Goal: Find contact information: Find contact information

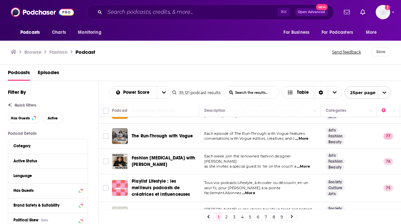
scroll to position [85, 0]
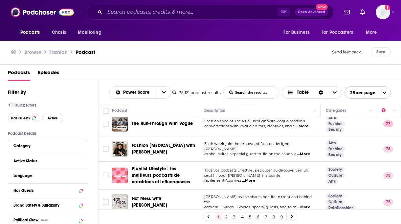
click at [166, 143] on div "Podcasts Charts Monitoring ⌘ K Open Advanced New For Business For Podcasters Mo…" at bounding box center [200, 112] width 401 height 224
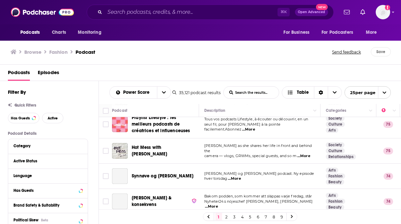
scroll to position [137, 0]
click at [289, 68] on div "Podcasts Episodes" at bounding box center [202, 73] width 388 height 13
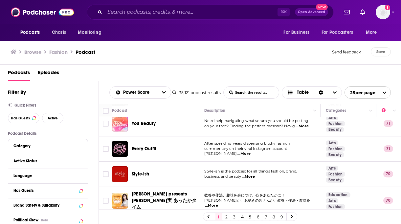
scroll to position [482, 0]
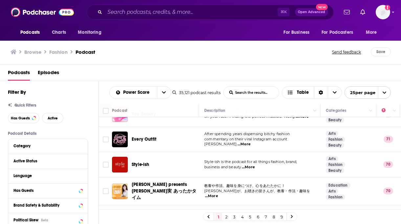
click at [250, 165] on span "...More" at bounding box center [247, 167] width 13 height 5
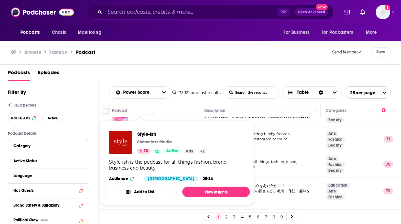
click at [280, 163] on td "Style-ish is the podcast for all things fashion, brand, business and beauty ...…" at bounding box center [259, 164] width 121 height 25
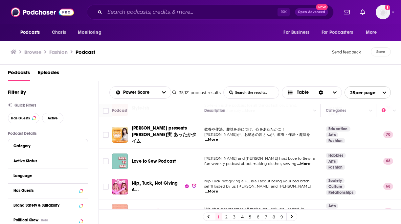
scroll to position [541, 0]
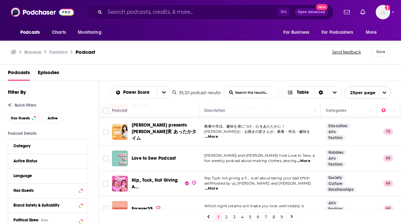
click at [293, 216] on link at bounding box center [291, 217] width 10 height 8
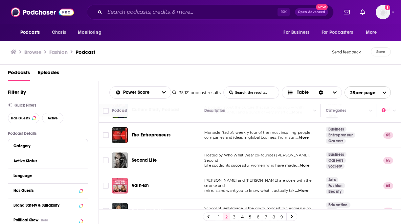
scroll to position [108, 0]
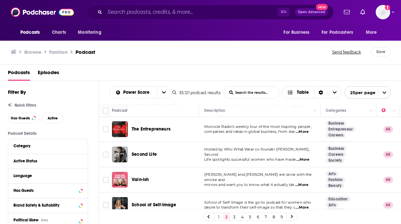
click at [174, 151] on div "Second Life" at bounding box center [166, 154] width 68 height 7
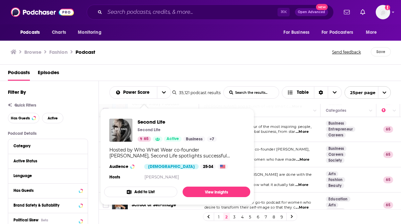
click at [272, 157] on span "Life spotlights successful women who have made" at bounding box center [250, 159] width 92 height 5
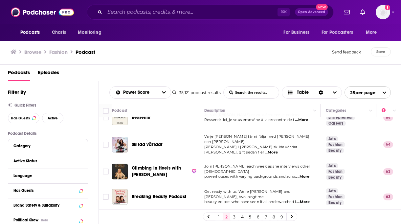
scroll to position [441, 0]
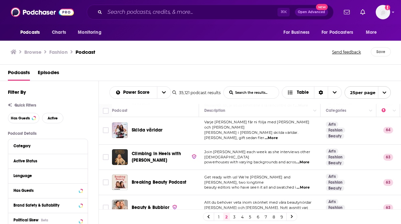
click at [302, 160] on span "...More" at bounding box center [302, 162] width 13 height 5
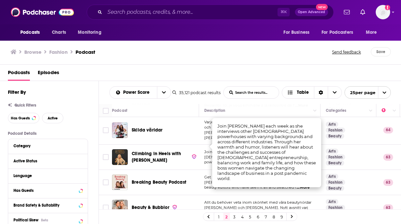
click at [206, 150] on span "Join [PERSON_NAME] each week as she interviews other [DEMOGRAPHIC_DATA]" at bounding box center [257, 155] width 106 height 10
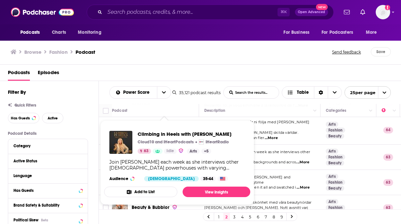
click at [279, 160] on p "powerhouses with varying backgrounds and acros ...More" at bounding box center [259, 162] width 111 height 5
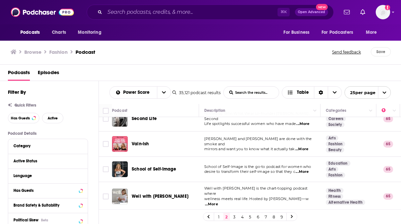
scroll to position [0, 0]
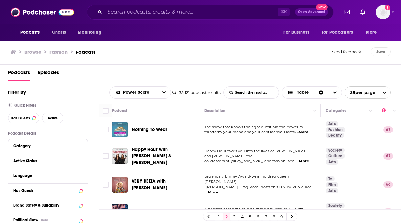
click at [174, 65] on div "Podcasts Episodes" at bounding box center [200, 73] width 401 height 16
click at [57, 32] on span "Charts" at bounding box center [59, 32] width 14 height 9
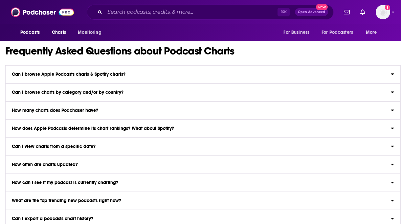
scroll to position [726, 0]
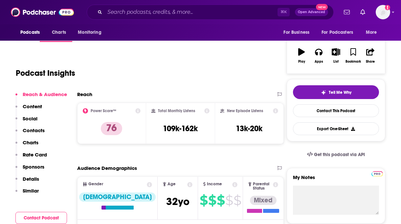
scroll to position [101, 0]
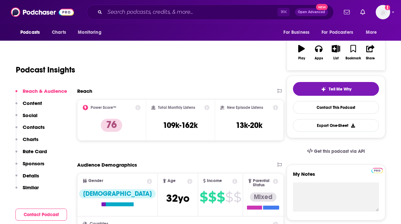
click at [40, 123] on div "Reach & Audience Content Social Contacts Charts Rate Card Sponsors Details Simi…" at bounding box center [41, 142] width 52 height 109
click at [40, 126] on p "Contacts" at bounding box center [34, 127] width 22 height 6
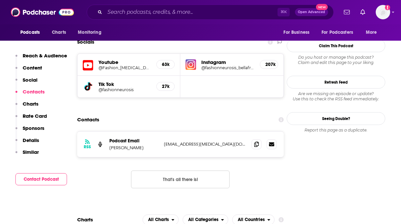
scroll to position [563, 0]
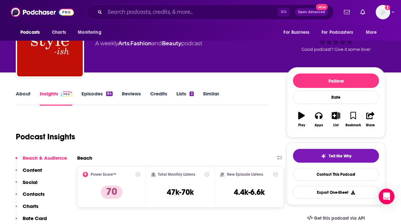
scroll to position [61, 0]
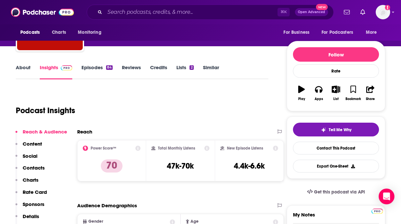
click at [33, 170] on p "Contacts" at bounding box center [34, 168] width 22 height 6
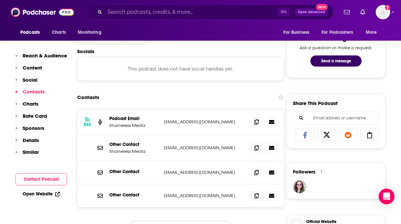
scroll to position [342, 0]
click at [258, 121] on icon at bounding box center [256, 121] width 5 height 5
click at [258, 150] on icon at bounding box center [256, 147] width 5 height 5
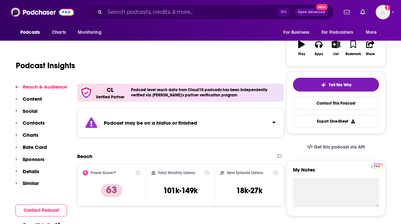
scroll to position [105, 0]
